Goal: Transaction & Acquisition: Obtain resource

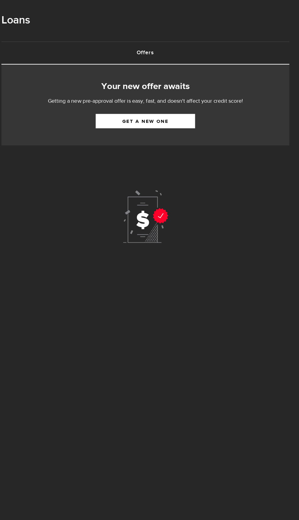
click at [160, 49] on link "Offers (requires attention)" at bounding box center [162, 48] width 256 height 19
click at [148, 108] on link "Get a new one" at bounding box center [161, 109] width 88 height 13
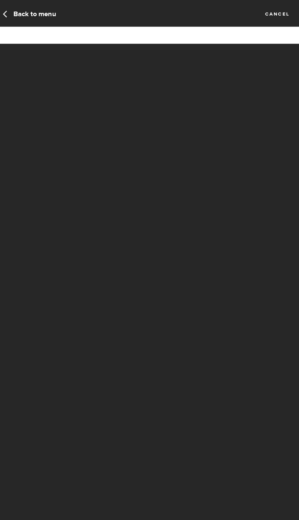
select select "Disability"
select select "monthly"
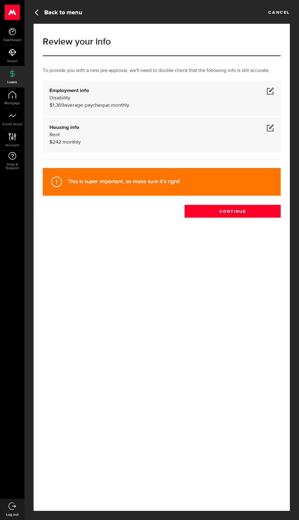
click at [272, 94] on span at bounding box center [269, 90] width 7 height 7
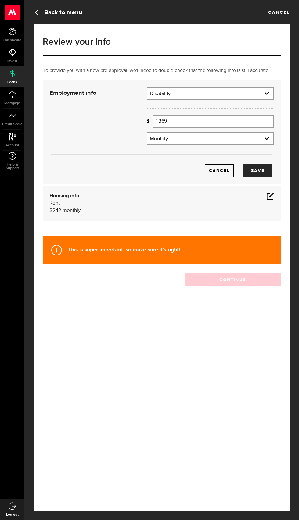
click at [266, 101] on select "Employment type Employed [DEMOGRAPHIC_DATA] Pension Maternity Leave Disability …" at bounding box center [210, 94] width 126 height 13
click at [270, 200] on span at bounding box center [269, 195] width 7 height 7
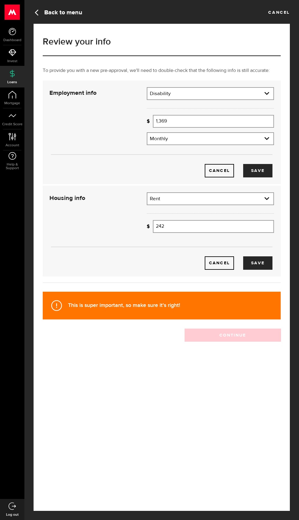
click at [220, 233] on input "242" at bounding box center [213, 226] width 121 height 13
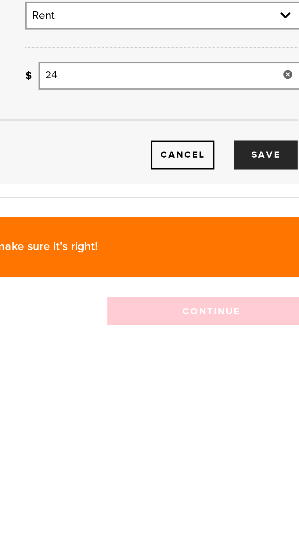
type input "2"
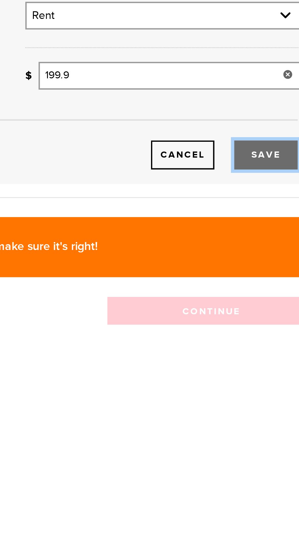
click at [261, 270] on button "Save" at bounding box center [257, 262] width 29 height 13
type input "199"
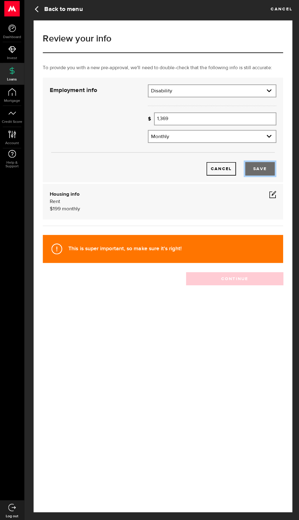
click at [265, 177] on button "Save" at bounding box center [257, 170] width 29 height 13
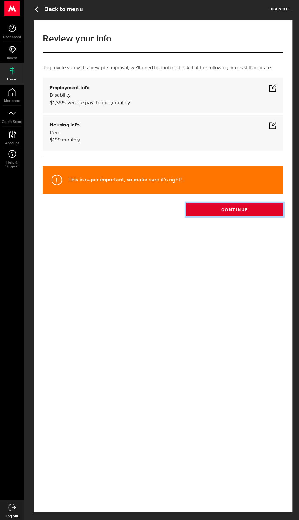
click at [249, 218] on button "Continue" at bounding box center [232, 211] width 96 height 13
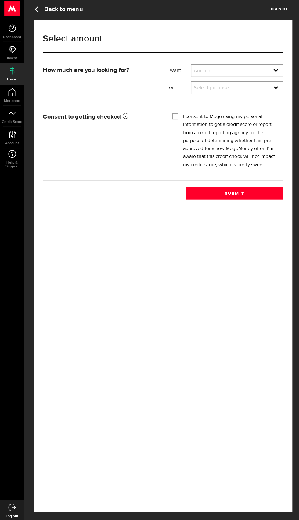
click at [206, 75] on select "Amount $500 $1000 $2000 $3000 $4000 $5000 $6000 $7000 $8000 $9000 $10000 $11000…" at bounding box center [235, 74] width 90 height 13
select select "500"
click at [198, 88] on select "Select purpose Credit Card Refinancing/Pay Off Credit Cards Debt Consolidation …" at bounding box center [235, 91] width 90 height 13
select select "Emergency Loan"
click at [172, 120] on input "I consent to Mogo using my personal information to get a credit score or report…" at bounding box center [174, 118] width 6 height 6
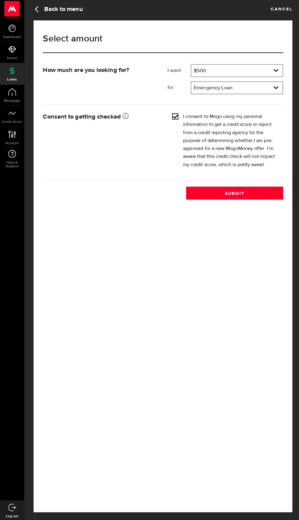
click at [174, 120] on input "I consent to Mogo using my personal information to get a credit score or report…" at bounding box center [174, 118] width 6 height 6
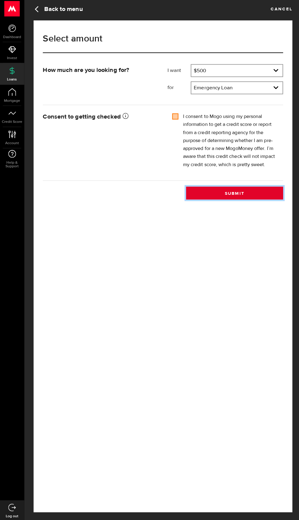
click at [221, 192] on button "Submit" at bounding box center [232, 194] width 96 height 13
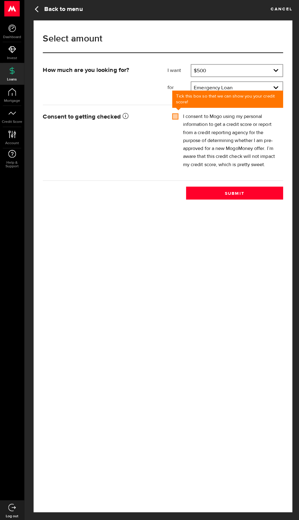
click at [173, 119] on input "I consent to Mogo using my personal information to get a credit score or report…" at bounding box center [174, 118] width 6 height 6
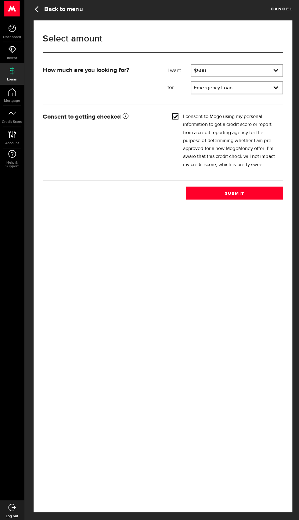
click at [174, 119] on input "I consent to Mogo using my personal information to get a credit score or report…" at bounding box center [174, 118] width 6 height 6
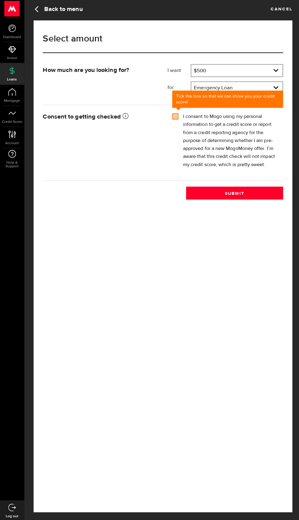
click at [174, 116] on input "I consent to Mogo using my personal information to get a credit score or report…" at bounding box center [174, 118] width 6 height 6
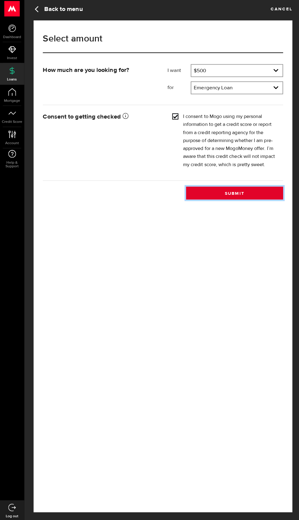
click at [215, 191] on button "Submit" at bounding box center [232, 194] width 96 height 13
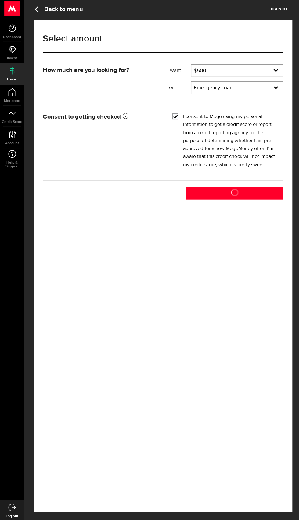
click at [174, 121] on input "I consent to Mogo using my personal information to get a credit score or report…" at bounding box center [174, 118] width 6 height 6
checkbox input "false"
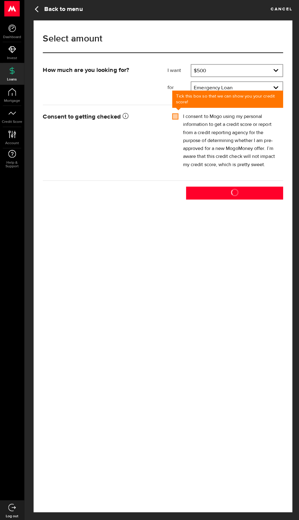
click at [0, 0] on div at bounding box center [0, 0] width 0 height 0
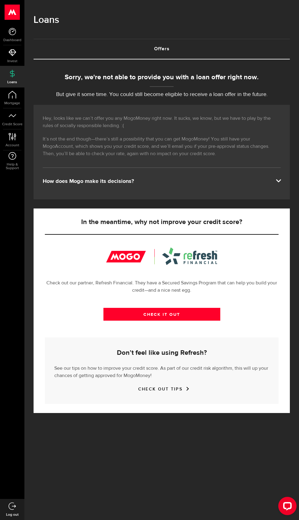
scroll to position [37, 0]
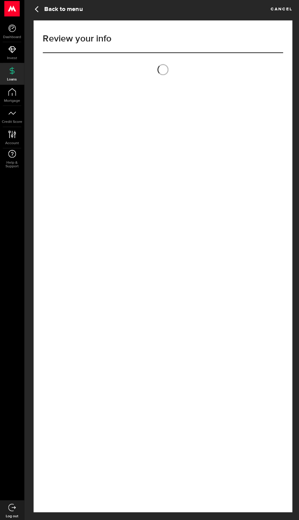
click at [53, 15] on link "Back to menu" at bounding box center [58, 12] width 49 height 8
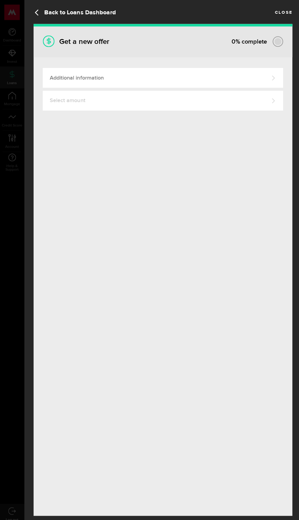
click at [66, 102] on link "Select amount" at bounding box center [162, 99] width 238 height 19
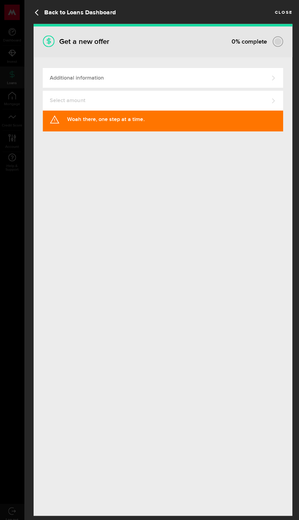
click at [276, 14] on link "Close" at bounding box center [280, 11] width 17 height 7
